Goal: Information Seeking & Learning: Learn about a topic

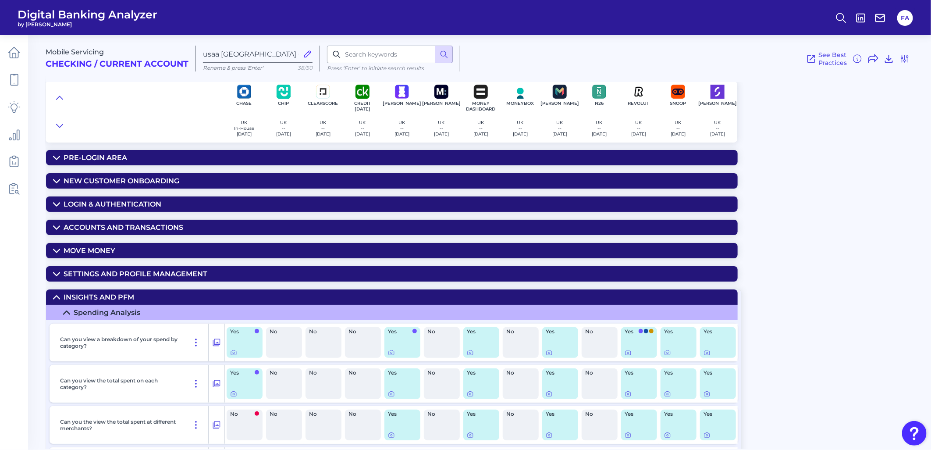
scroll to position [2045, 0]
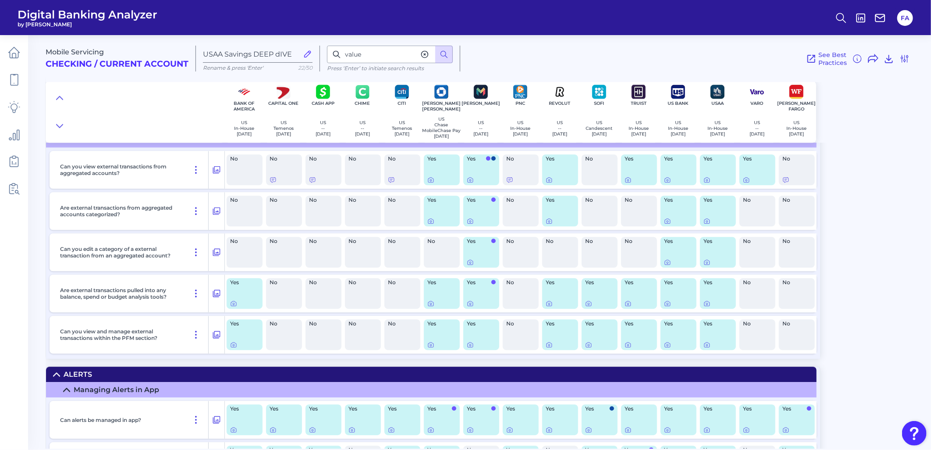
scroll to position [3469, 0]
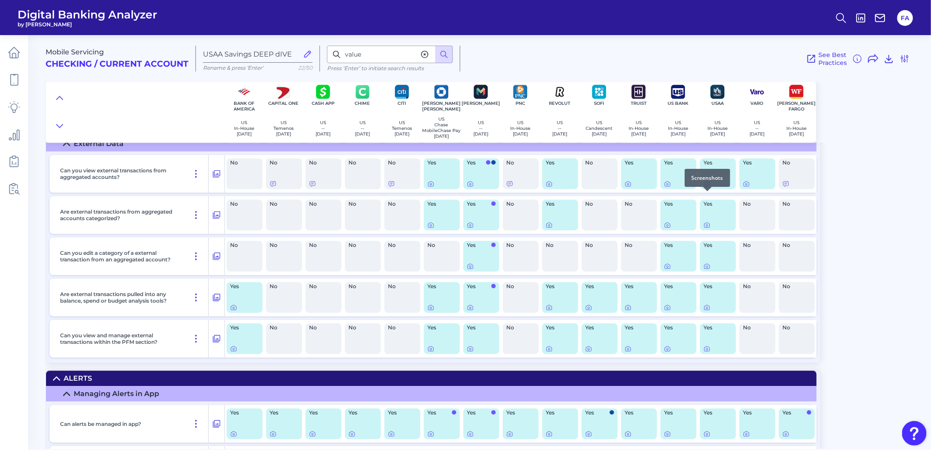
click at [704, 187] on icon at bounding box center [707, 183] width 7 height 7
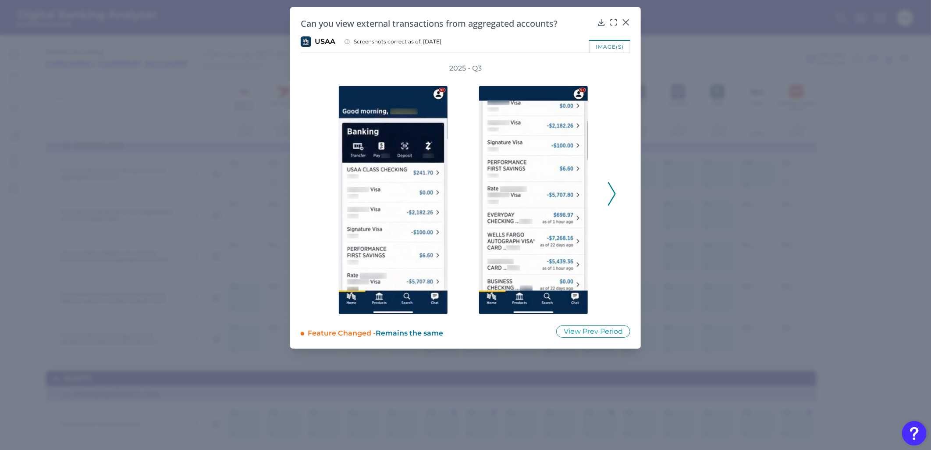
click at [620, 195] on div "2025 - Q3" at bounding box center [466, 189] width 330 height 251
click at [622, 192] on div "2025 - Q3" at bounding box center [466, 189] width 330 height 251
click at [612, 193] on icon at bounding box center [612, 194] width 8 height 24
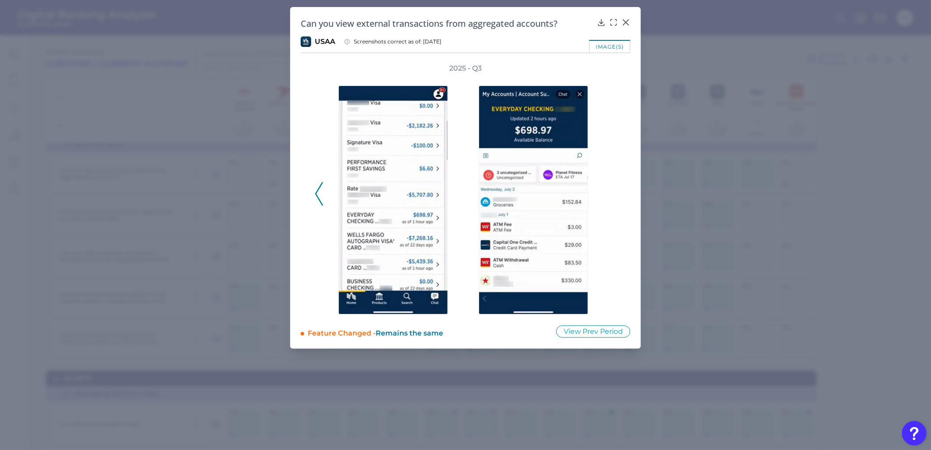
click at [612, 192] on div "2025 - Q3" at bounding box center [466, 189] width 302 height 251
click at [628, 26] on div at bounding box center [626, 28] width 9 height 9
click at [624, 22] on icon at bounding box center [626, 22] width 9 height 9
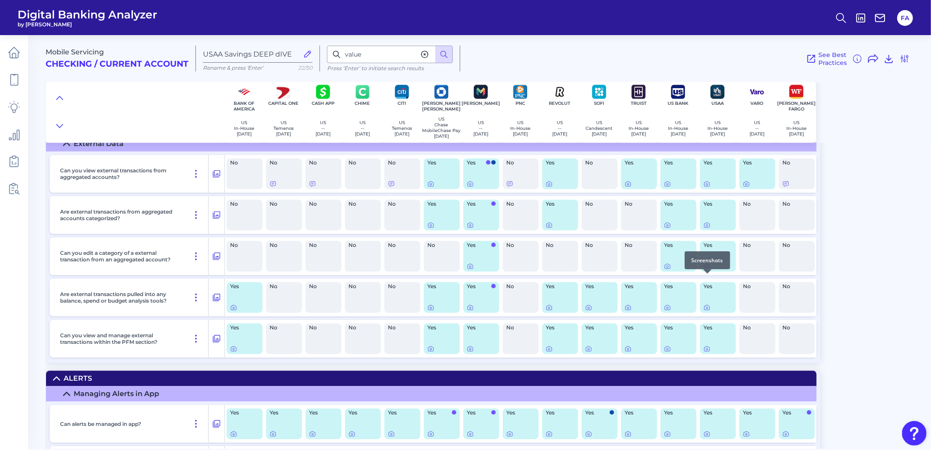
click at [707, 270] on icon at bounding box center [707, 266] width 7 height 7
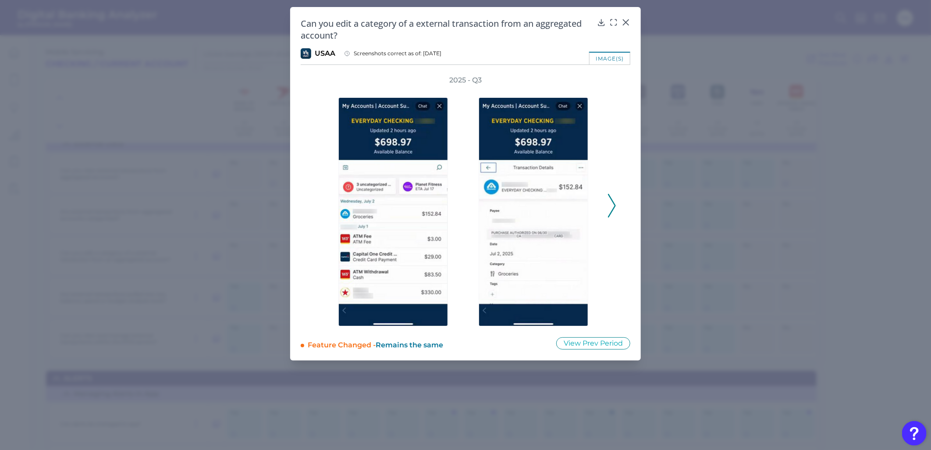
click at [612, 200] on polyline at bounding box center [611, 205] width 7 height 22
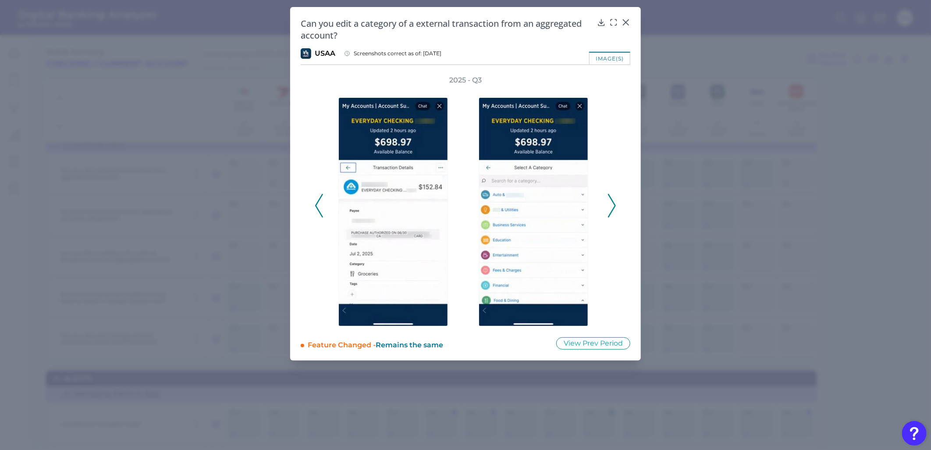
click at [612, 190] on div "2025 - Q3" at bounding box center [466, 200] width 302 height 251
click at [611, 193] on div "2025 - Q3" at bounding box center [466, 200] width 302 height 251
click at [611, 194] on icon at bounding box center [612, 206] width 8 height 24
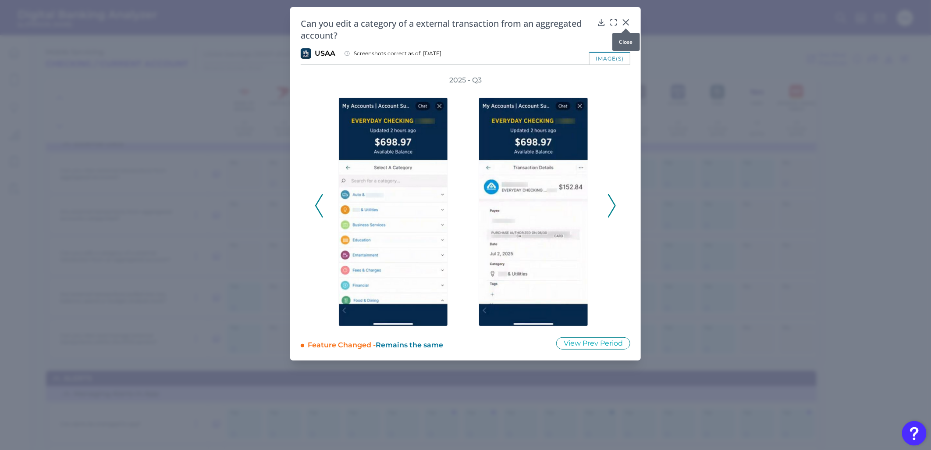
click at [629, 19] on icon at bounding box center [626, 22] width 9 height 9
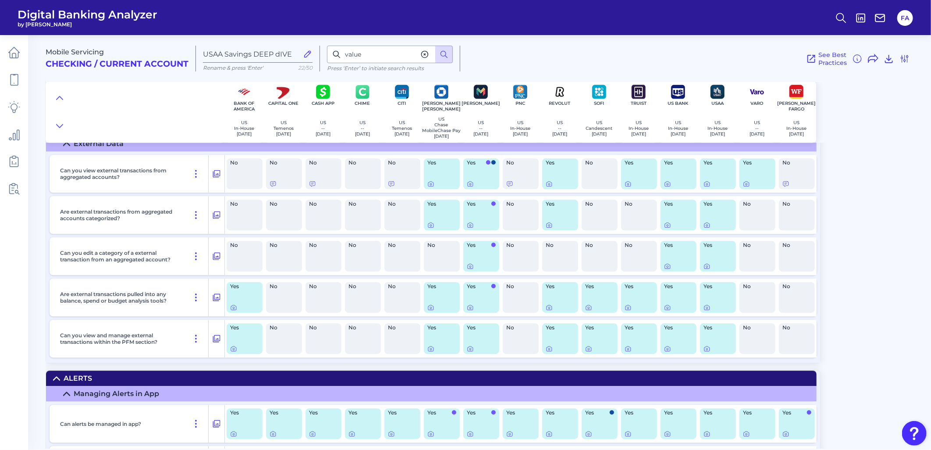
click at [708, 354] on div "Yes" at bounding box center [718, 338] width 36 height 31
click at [707, 360] on body "Digital Banking Analyzer by Curinos FA Mobile Servicing Checking / Current Acco…" at bounding box center [465, 225] width 931 height 450
click at [709, 352] on icon at bounding box center [707, 348] width 7 height 7
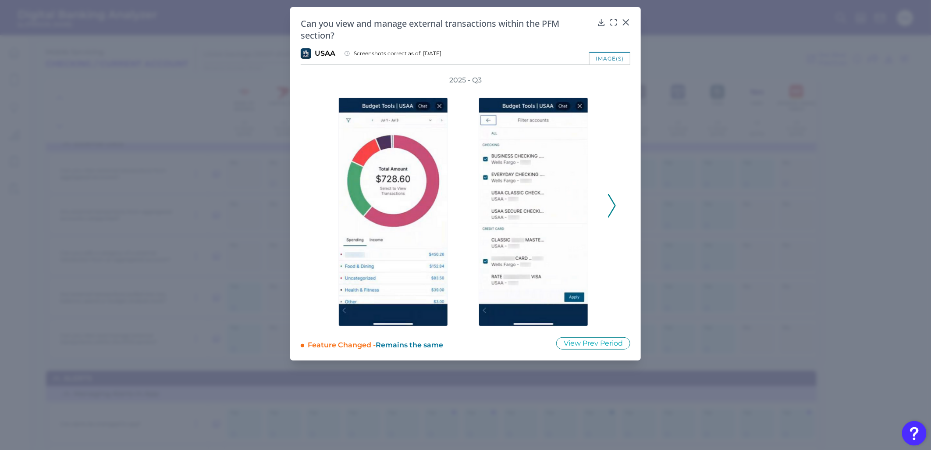
click at [621, 206] on div "2025 - Q3" at bounding box center [466, 200] width 330 height 251
click at [620, 206] on div "2025 - Q3" at bounding box center [466, 200] width 330 height 251
click at [614, 207] on polyline at bounding box center [611, 205] width 7 height 22
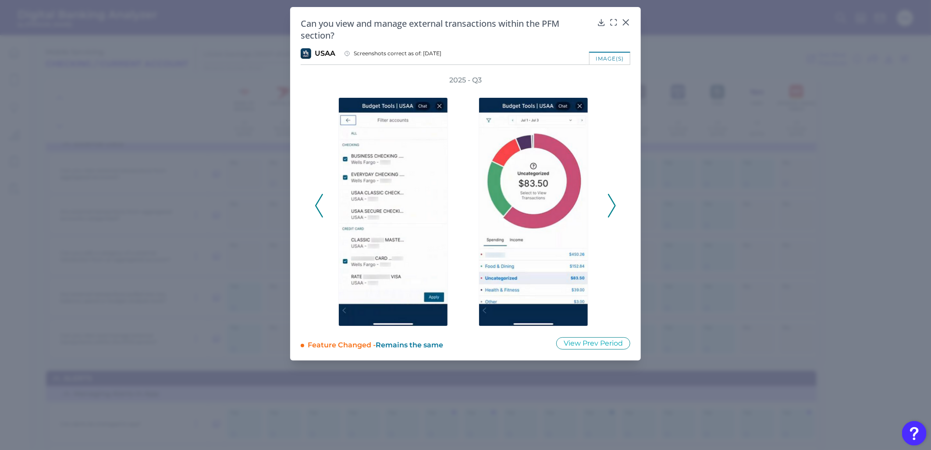
click at [613, 207] on polyline at bounding box center [611, 205] width 7 height 22
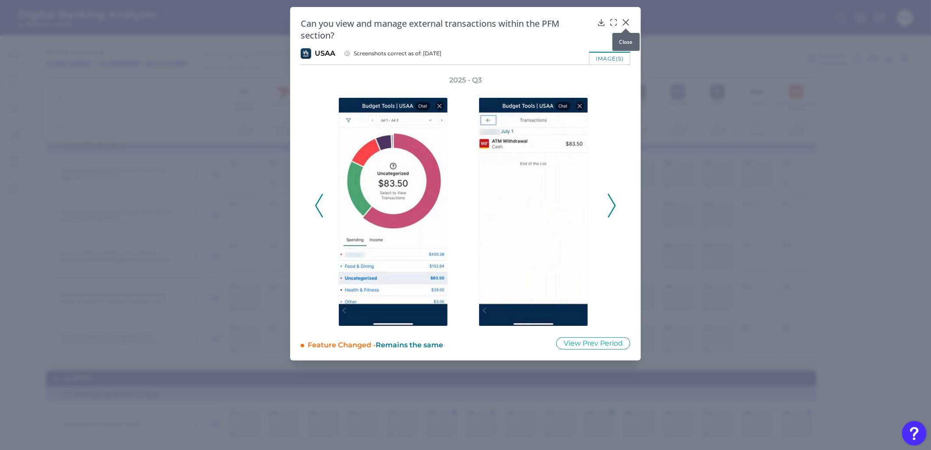
click at [629, 20] on icon at bounding box center [626, 22] width 9 height 9
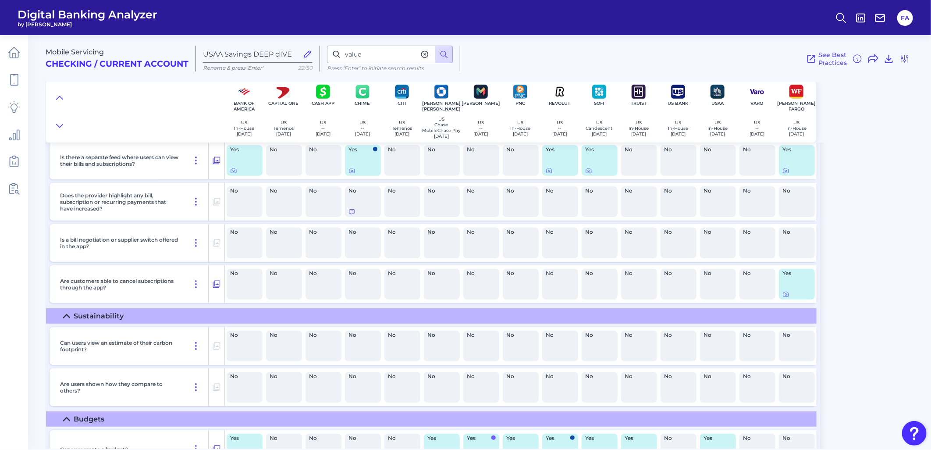
scroll to position [2267, 0]
